Goal: Task Accomplishment & Management: Manage account settings

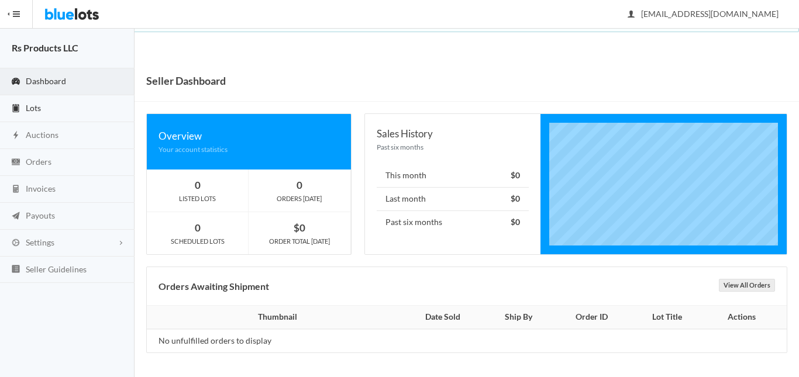
click at [42, 109] on link "Lots" at bounding box center [67, 108] width 135 height 27
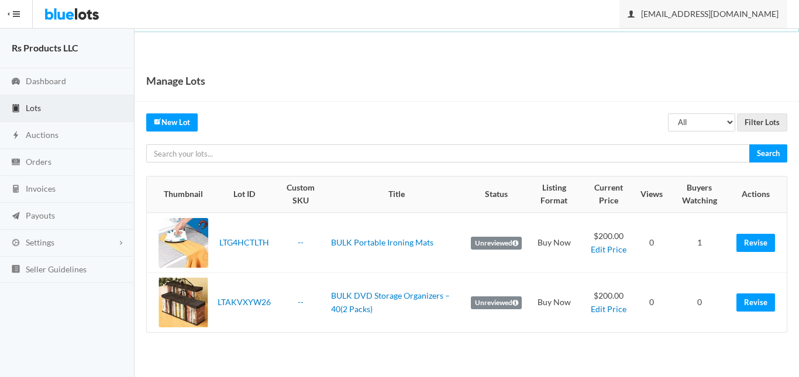
click at [778, 13] on span "[EMAIL_ADDRESS][DOMAIN_NAME]" at bounding box center [703, 14] width 150 height 10
click at [737, 39] on link "Sign Out" at bounding box center [741, 41] width 92 height 18
